Goal: Information Seeking & Learning: Understand process/instructions

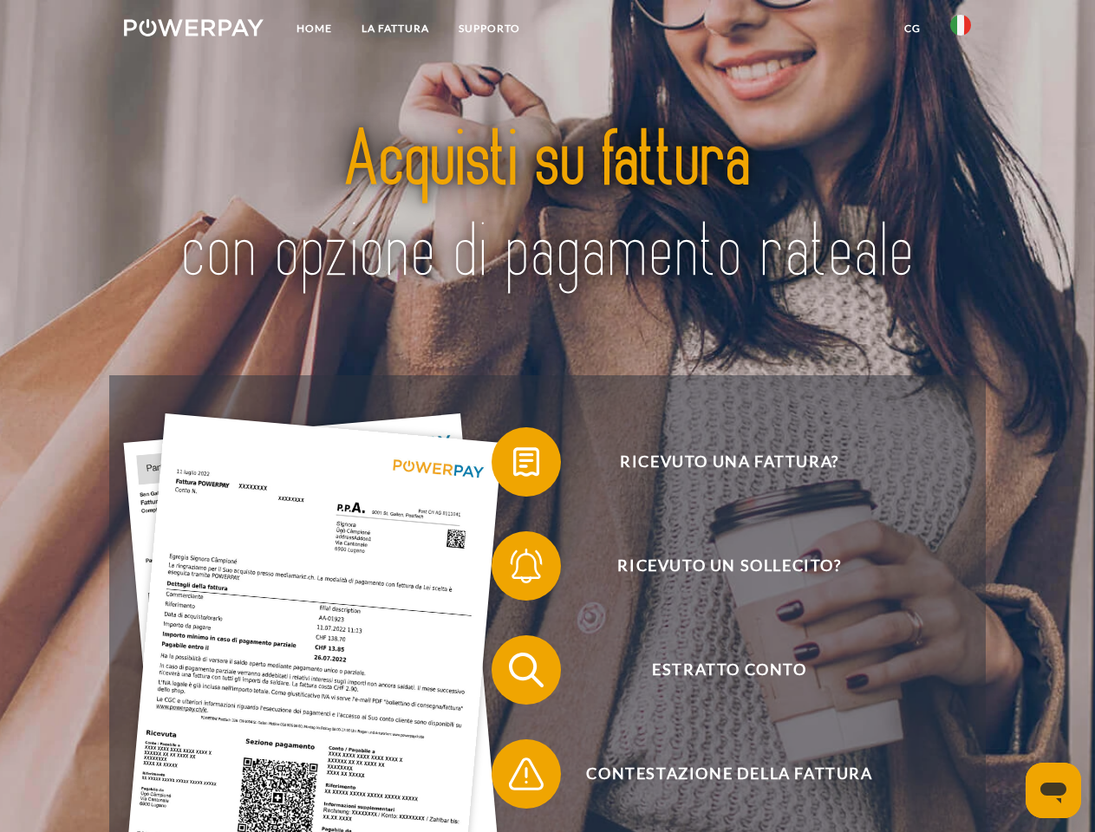
click at [193, 30] on img at bounding box center [194, 27] width 140 height 17
click at [961, 30] on img at bounding box center [960, 25] width 21 height 21
click at [912, 29] on link "CG" at bounding box center [913, 28] width 46 height 31
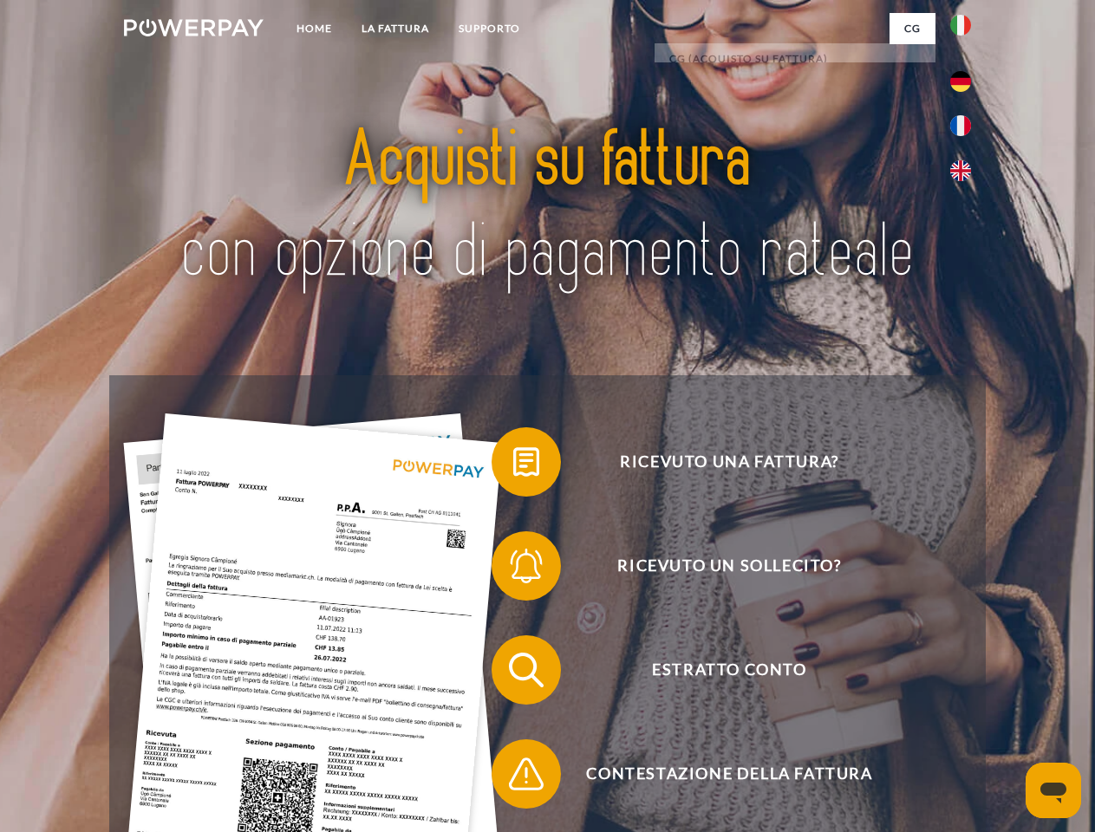
click at [513, 466] on span at bounding box center [500, 462] width 87 height 87
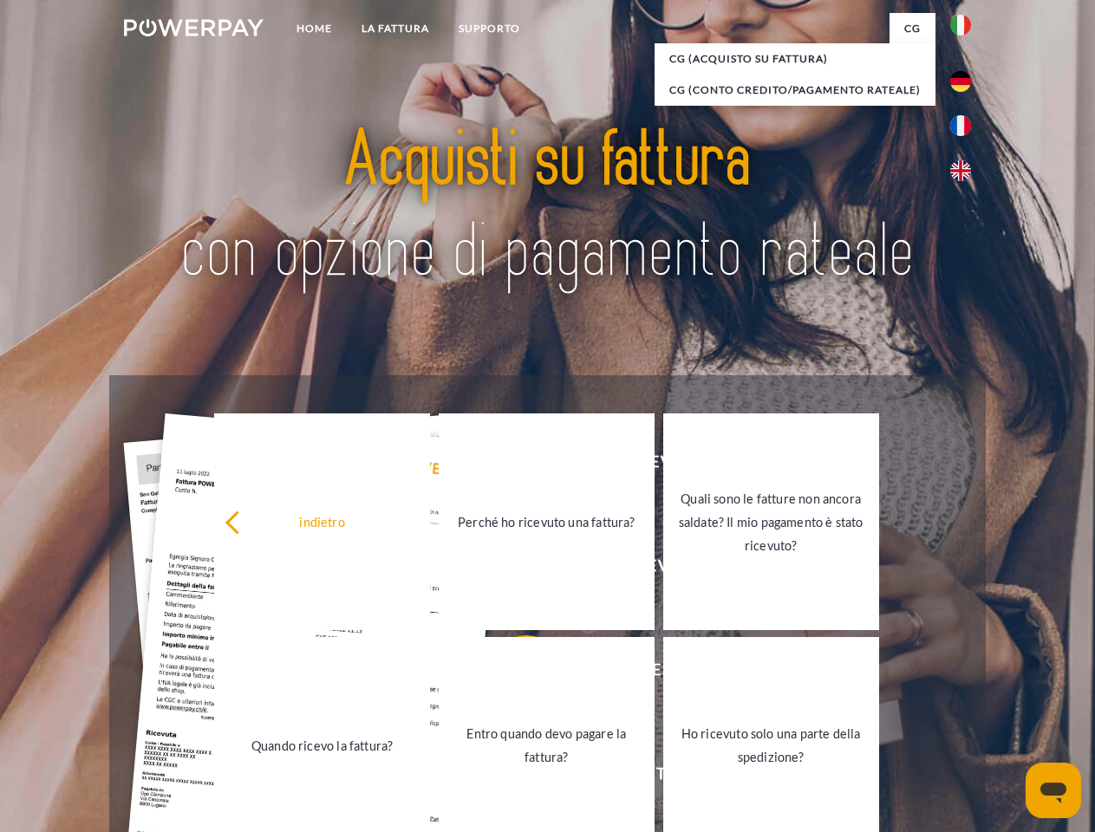
click at [513, 570] on div "indietro Perché ho ricevuto una fattura? Quali sono le fatture non ancora salda…" at bounding box center [547, 633] width 701 height 447
click at [513, 674] on link "Entro quando devo pagare la fattura?" at bounding box center [547, 745] width 216 height 217
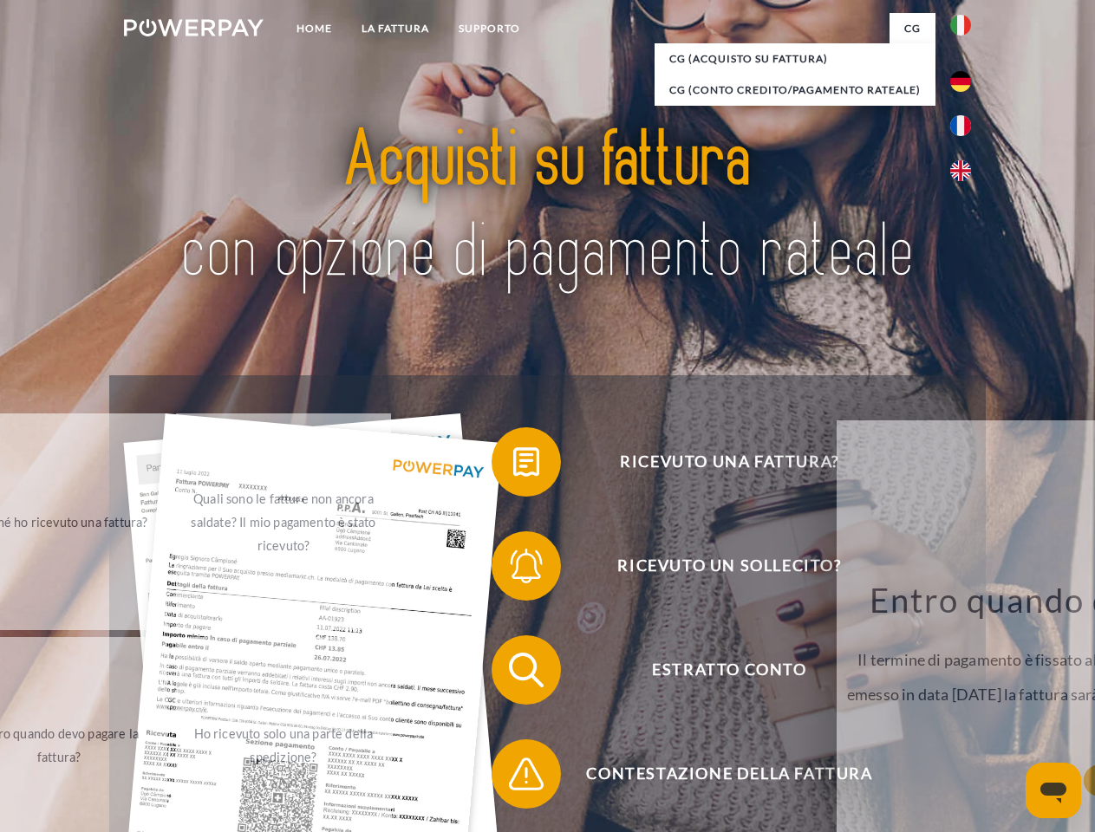
click at [513, 778] on span at bounding box center [500, 774] width 87 height 87
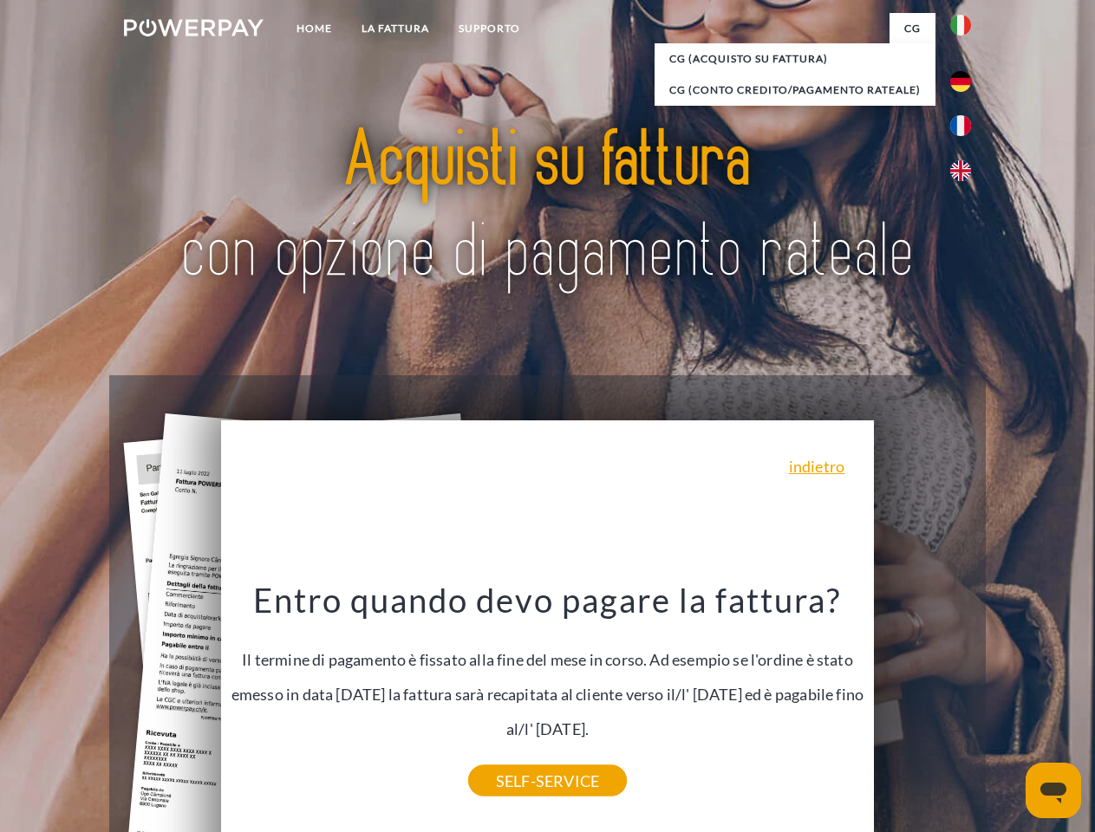
click at [1053, 791] on icon "Apri finestra di messaggistica" at bounding box center [1053, 793] width 26 height 21
